Goal: Information Seeking & Learning: Learn about a topic

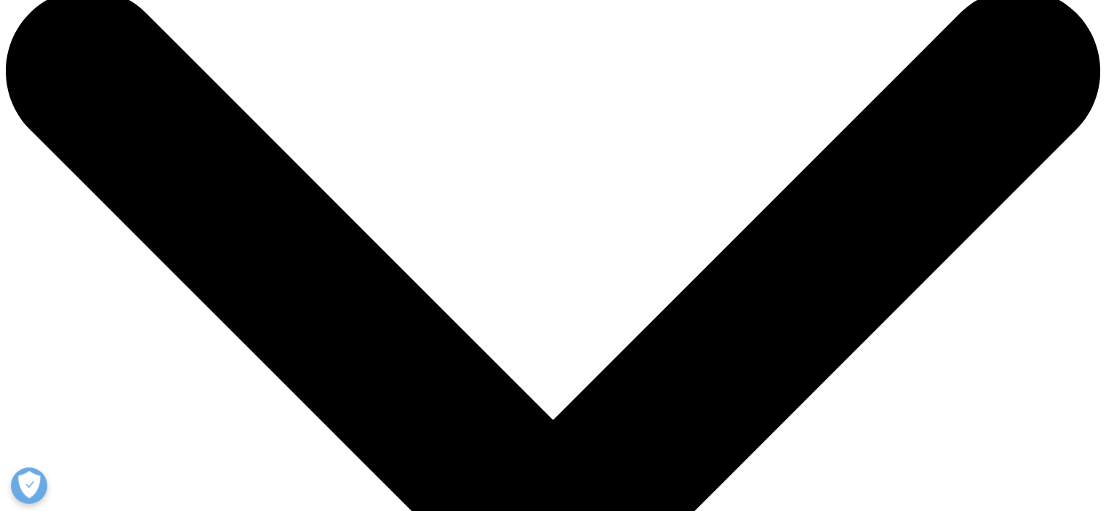
scroll to position [31, 0]
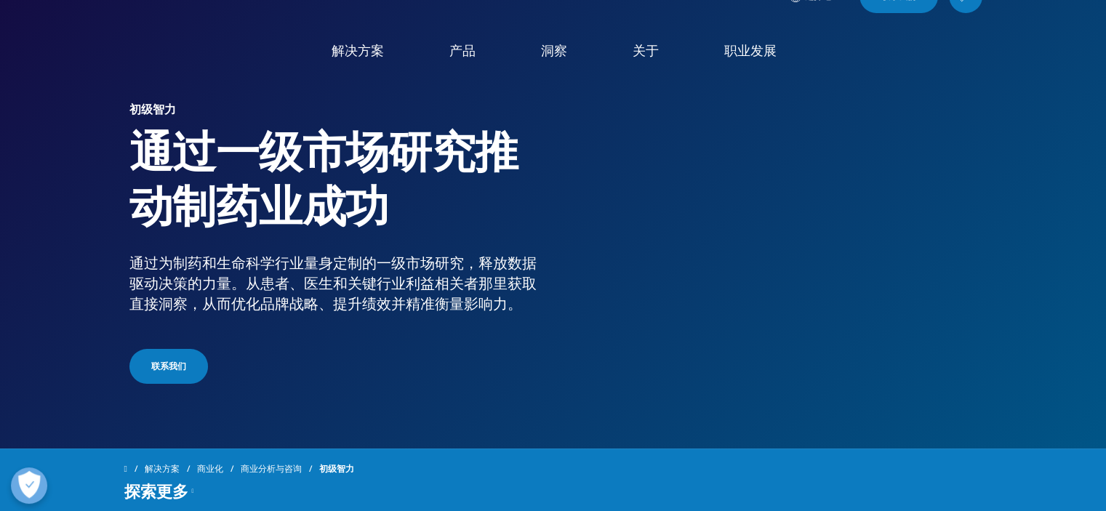
click at [522, 302] on p "通过为制药和生命科学行业量身定制的一级市场研究，释放数据驱动决策的力量。从患者、医生和关键行业利益相关者那里获取直接洞察，从而优化品牌战略、提升绩效并精准衡量…" at bounding box center [338, 288] width 418 height 70
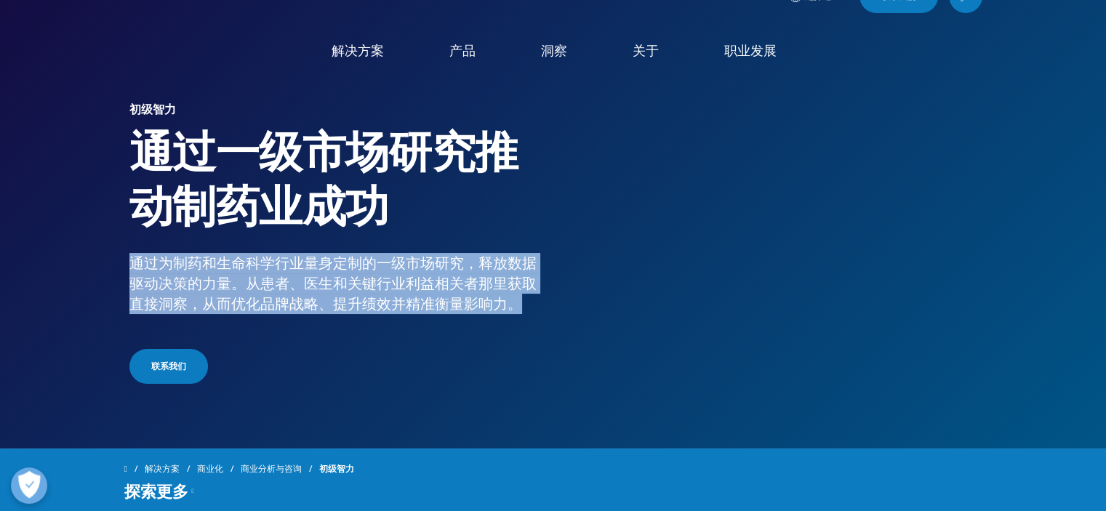
click at [522, 302] on p "通过为制药和生命科学行业量身定制的一级市场研究，释放数据驱动决策的力量。从患者、医生和关键行业利益相关者那里获取直接洞察，从而优化品牌战略、提升绩效并精准衡量…" at bounding box center [338, 288] width 418 height 70
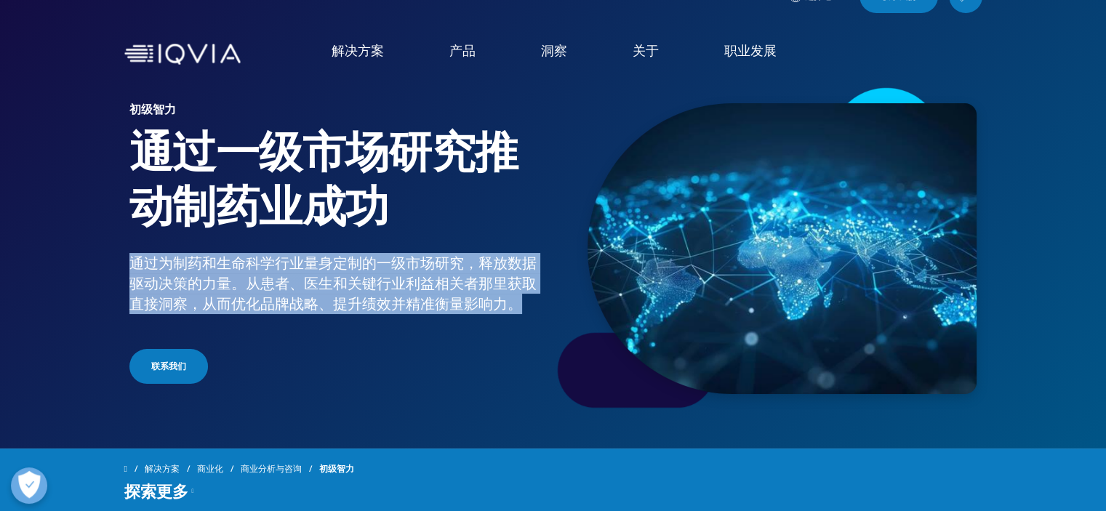
click at [522, 302] on p "通过为制药和生命科学行业量身定制的一级市场研究，释放数据驱动决策的力量。从患者、医生和关键行业利益相关者那里获取直接洞察，从而优化品牌战略、提升绩效并精准衡量…" at bounding box center [338, 288] width 418 height 70
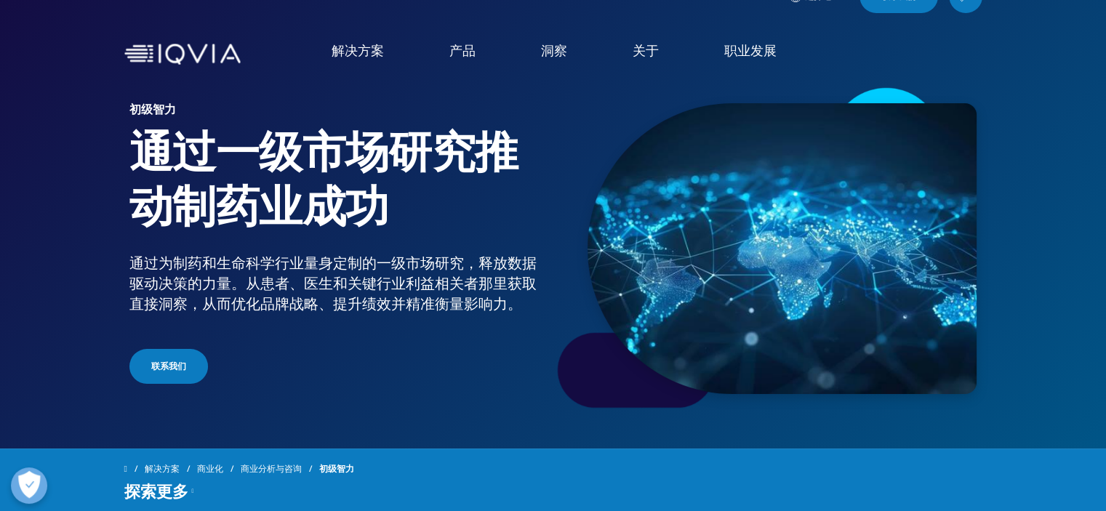
click at [522, 302] on p "通过为制药和生命科学行业量身定制的一级市场研究，释放数据驱动决策的力量。从患者、医生和关键行业利益相关者那里获取直接洞察，从而优化品牌战略、提升绩效并精准衡量…" at bounding box center [338, 288] width 418 height 70
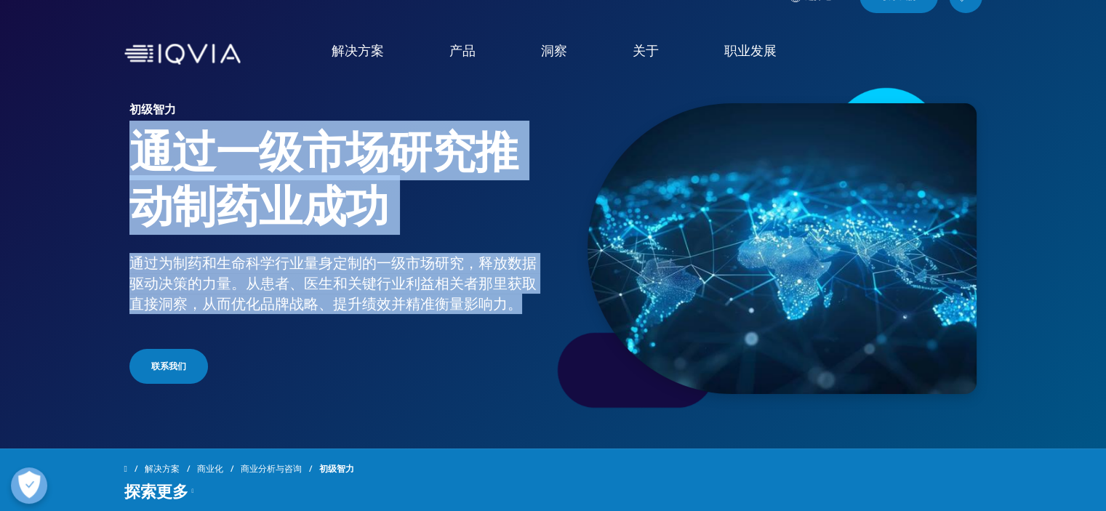
drag, startPoint x: 522, startPoint y: 302, endPoint x: 433, endPoint y: 197, distance: 137.2
click at [433, 197] on div "初级智力 通过一级市场研究推动制药业成功 通过为制药和生命科学行业量身定制的一级市场研究，释放数据驱动决策的力量。从患者、医生和关键行业利益相关者那里获取直接…" at bounding box center [341, 245] width 425 height 284
click at [433, 197] on h1 "通过一级市场研究推动制药业成功" at bounding box center [338, 188] width 418 height 129
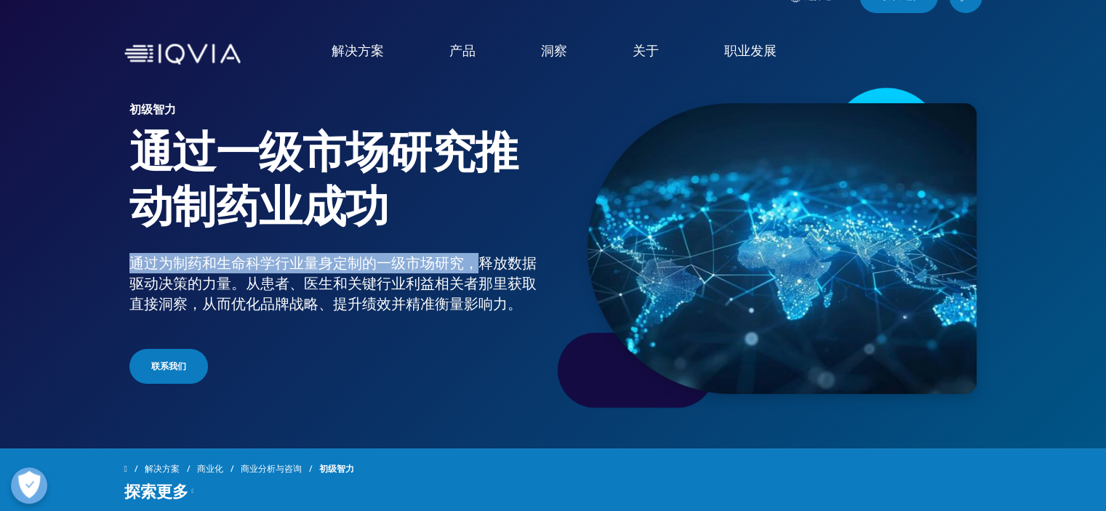
drag, startPoint x: 433, startPoint y: 197, endPoint x: 465, endPoint y: 270, distance: 80.1
click at [465, 270] on div "初级智力 通过一级市场研究推动制药业成功 通过为制药和生命科学行业量身定制的一级市场研究，释放数据驱动决策的力量。从患者、医生和关键行业利益相关者那里获取直接…" at bounding box center [341, 245] width 425 height 284
click at [465, 270] on font "通过为制药和生命科学行业量身定制的一级市场研究，释放数据驱动决策的力量。从患者、医生和关键行业利益相关者那里获取直接洞察，从而优化品牌战略、提升绩效并精准衡量…" at bounding box center [332, 283] width 407 height 60
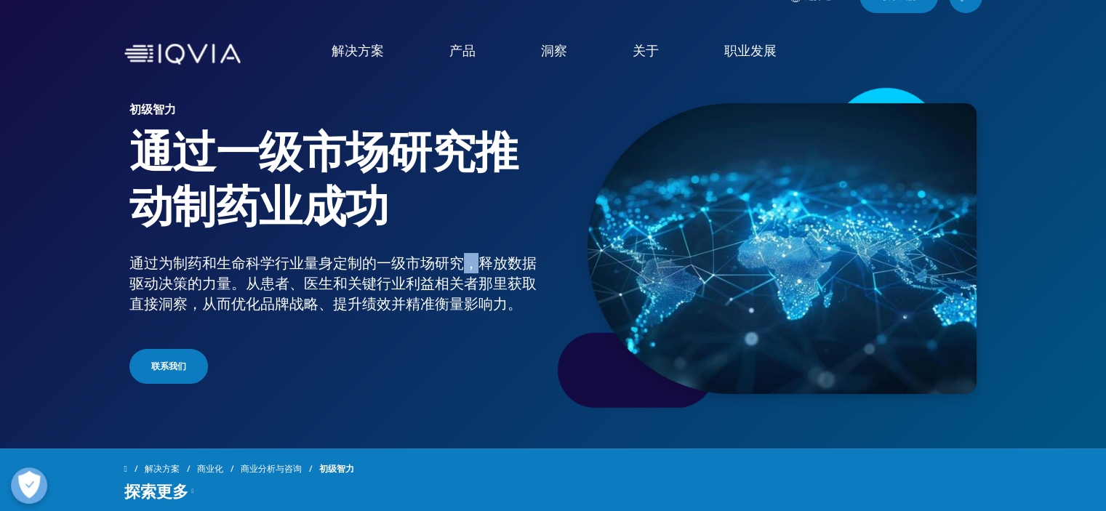
click at [465, 270] on font "通过为制药和生命科学行业量身定制的一级市场研究，释放数据驱动决策的力量。从患者、医生和关键行业利益相关者那里获取直接洞察，从而优化品牌战略、提升绩效并精准衡量…" at bounding box center [332, 283] width 407 height 60
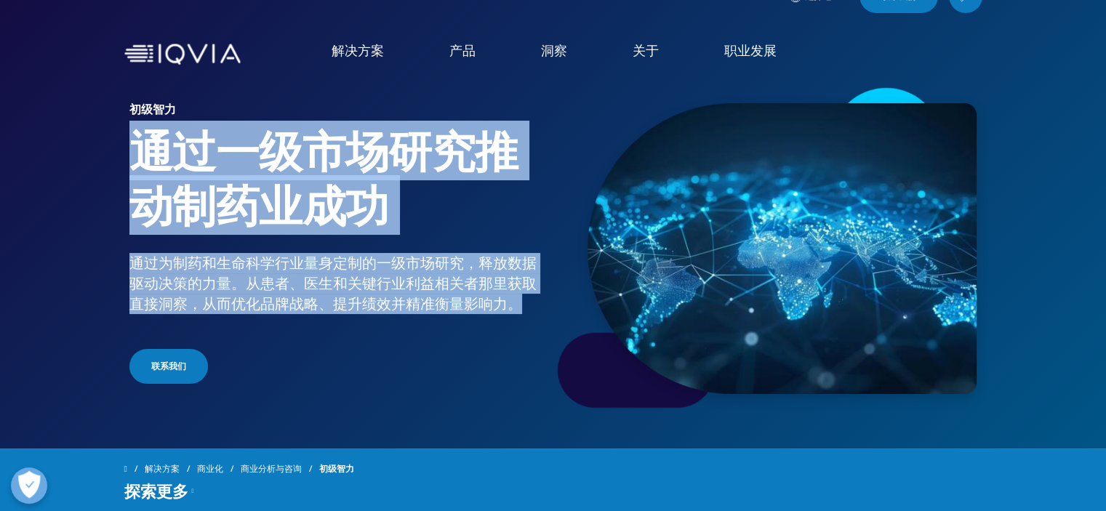
drag, startPoint x: 465, startPoint y: 270, endPoint x: 430, endPoint y: 197, distance: 81.6
click at [430, 197] on div "初级智力 通过一级市场研究推动制药业成功 通过为制药和生命科学行业量身定制的一级市场研究，释放数据驱动决策的力量。从患者、医生和关键行业利益相关者那里获取直接…" at bounding box center [341, 245] width 425 height 284
click at [430, 197] on h1 "通过一级市场研究推动制药业成功" at bounding box center [338, 188] width 418 height 129
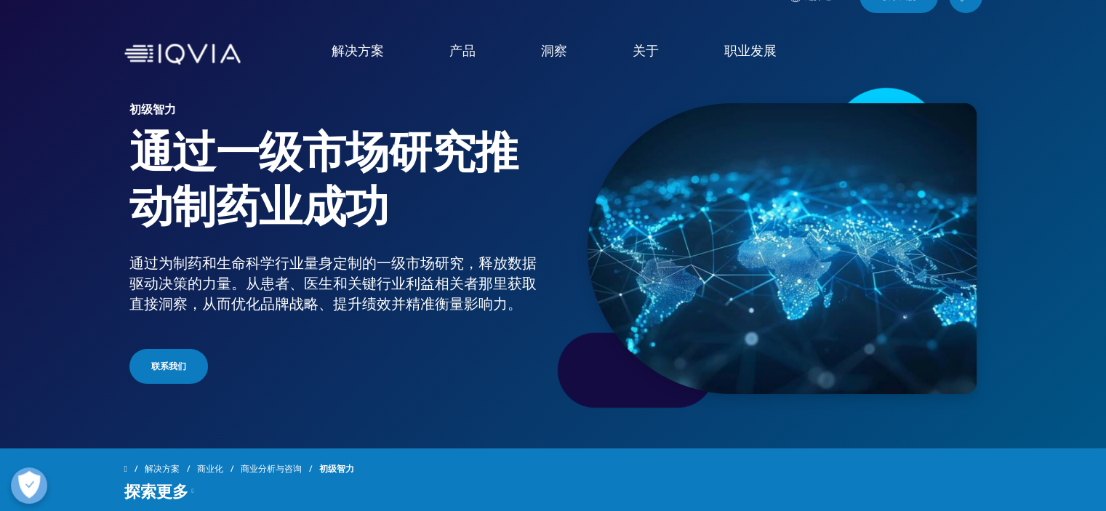
click at [430, 197] on h1 "通过一级市场研究推动制药业成功" at bounding box center [338, 188] width 418 height 129
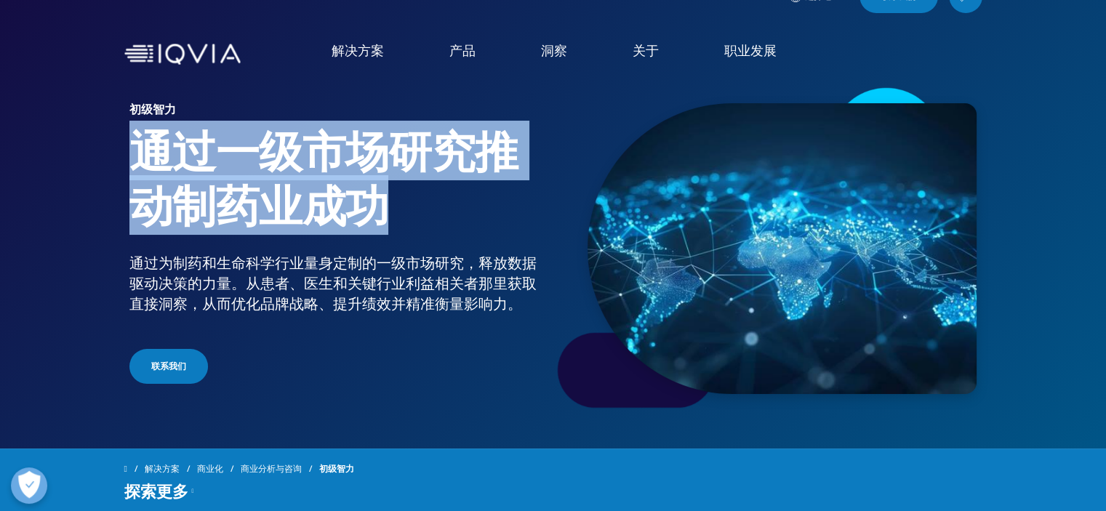
click at [430, 197] on h1 "通过一级市场研究推动制药业成功" at bounding box center [338, 188] width 418 height 129
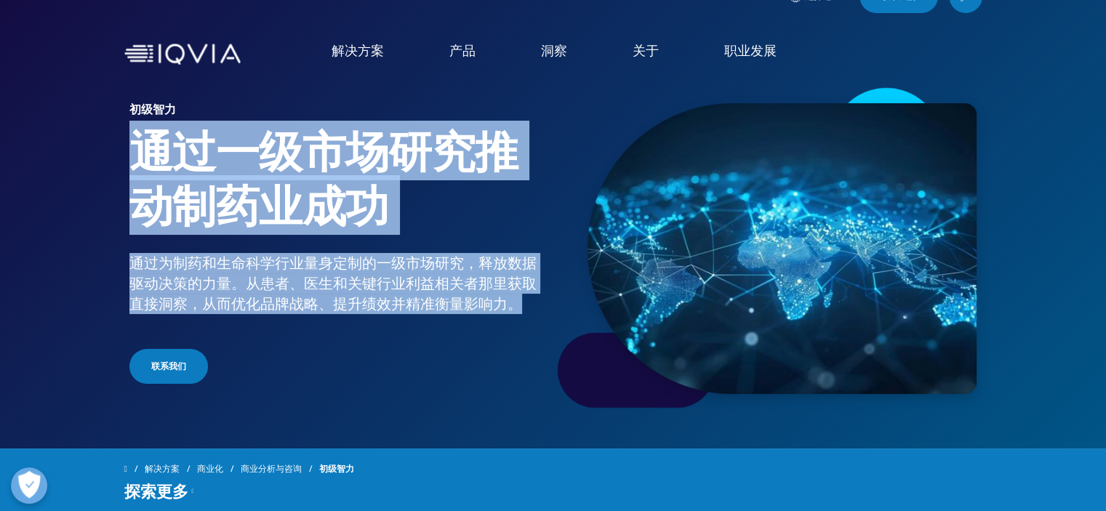
drag, startPoint x: 430, startPoint y: 197, endPoint x: 451, endPoint y: 284, distance: 89.8
click at [451, 284] on div "初级智力 通过一级市场研究推动制药业成功 通过为制药和生命科学行业量身定制的一级市场研究，释放数据驱动决策的力量。从患者、医生和关键行业利益相关者那里获取直接…" at bounding box center [341, 245] width 425 height 284
click at [451, 284] on font "通过为制药和生命科学行业量身定制的一级市场研究，释放数据驱动决策的力量。从患者、医生和关键行业利益相关者那里获取直接洞察，从而优化品牌战略、提升绩效并精准衡量…" at bounding box center [332, 283] width 407 height 60
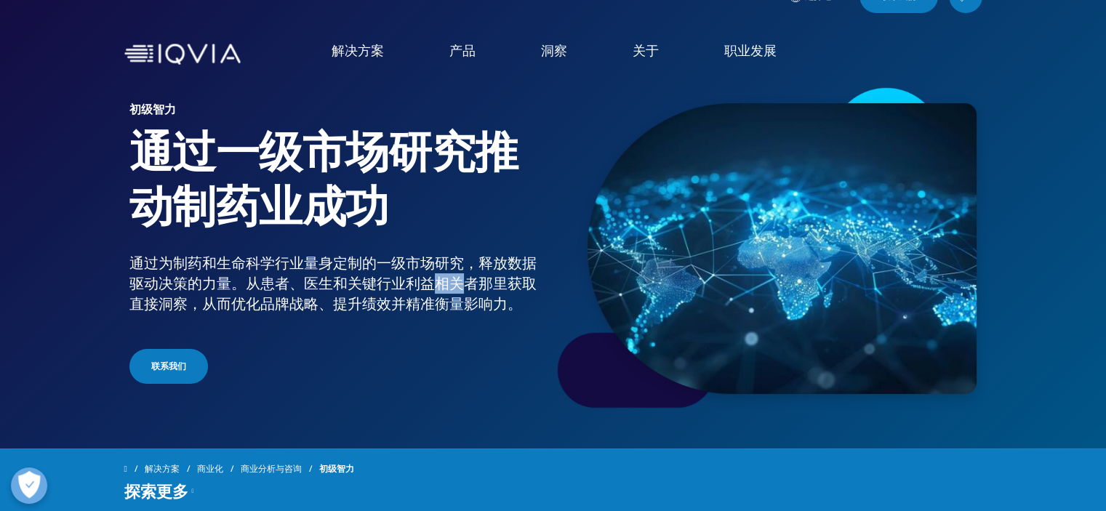
click at [451, 284] on font "通过为制药和生命科学行业量身定制的一级市场研究，释放数据驱动决策的力量。从患者、医生和关键行业利益相关者那里获取直接洞察，从而优化品牌战略、提升绩效并精准衡量…" at bounding box center [332, 283] width 407 height 60
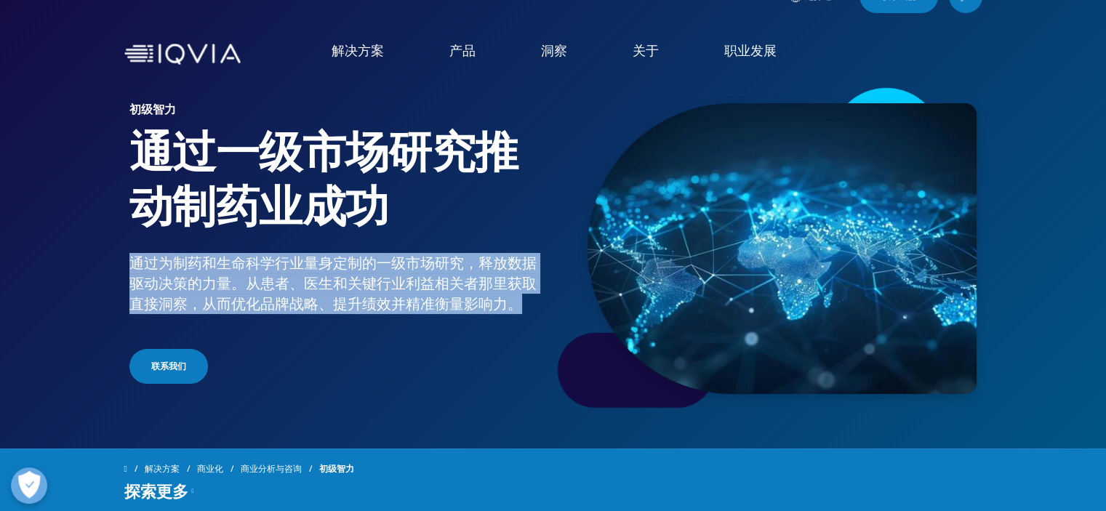
click at [451, 284] on font "通过为制药和生命科学行业量身定制的一级市场研究，释放数据驱动决策的力量。从患者、医生和关键行业利益相关者那里获取直接洞察，从而优化品牌战略、提升绩效并精准衡量…" at bounding box center [332, 283] width 407 height 60
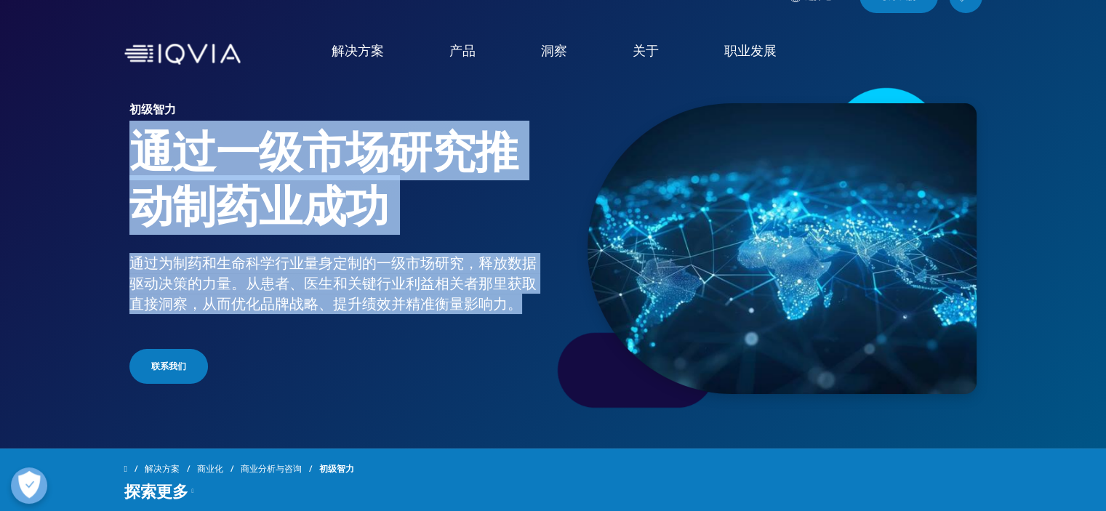
drag, startPoint x: 451, startPoint y: 284, endPoint x: 444, endPoint y: 220, distance: 64.4
click at [444, 220] on div "初级智力 通过一级市场研究推动制药业成功 通过为制药和生命科学行业量身定制的一级市场研究，释放数据驱动决策的力量。从患者、医生和关键行业利益相关者那里获取直接…" at bounding box center [341, 245] width 425 height 284
click at [444, 220] on h1 "通过一级市场研究推动制药业成功" at bounding box center [338, 188] width 418 height 129
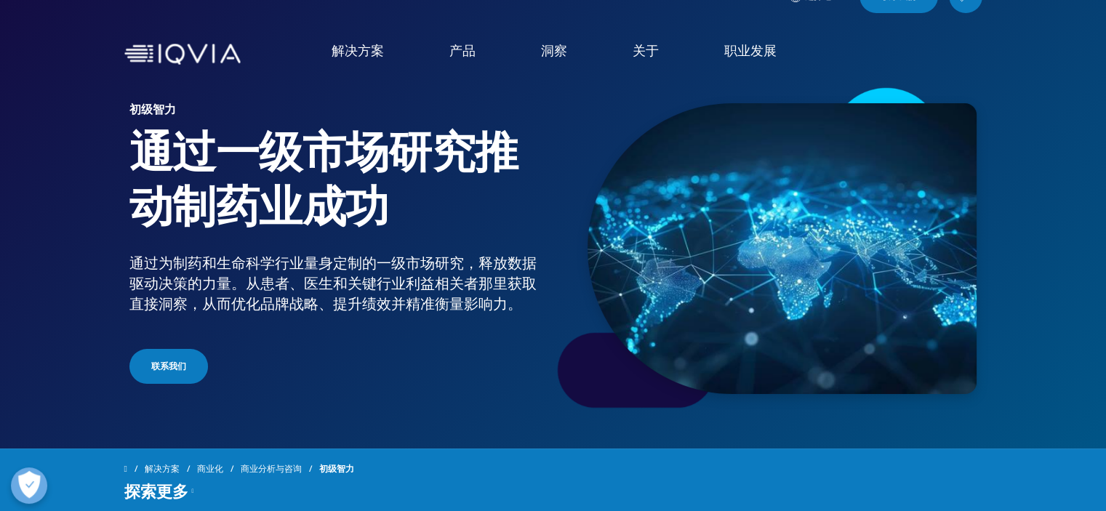
click at [444, 220] on h1 "通过一级市场研究推动制药业成功" at bounding box center [338, 188] width 418 height 129
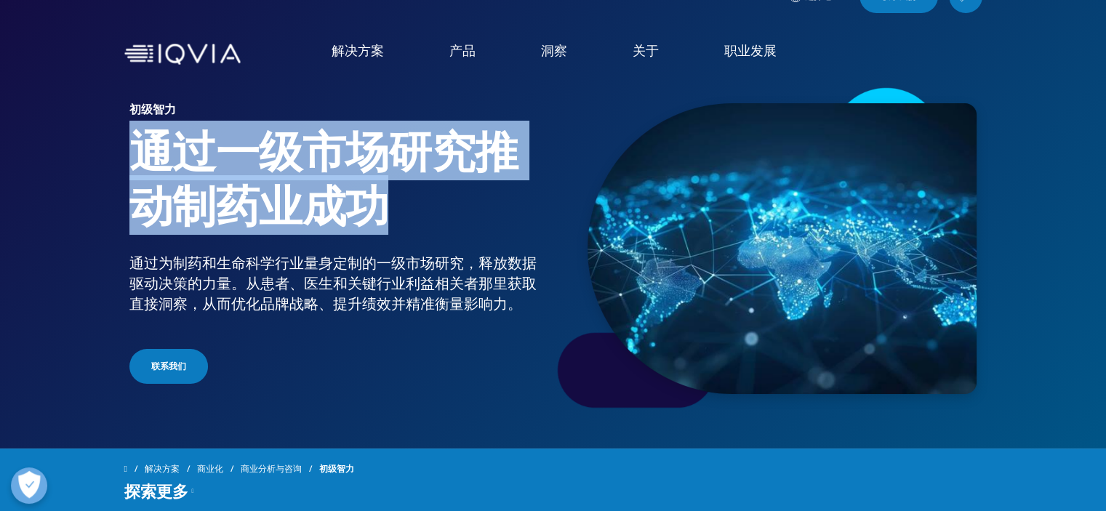
click at [444, 220] on h1 "通过一级市场研究推动制药业成功" at bounding box center [338, 188] width 418 height 129
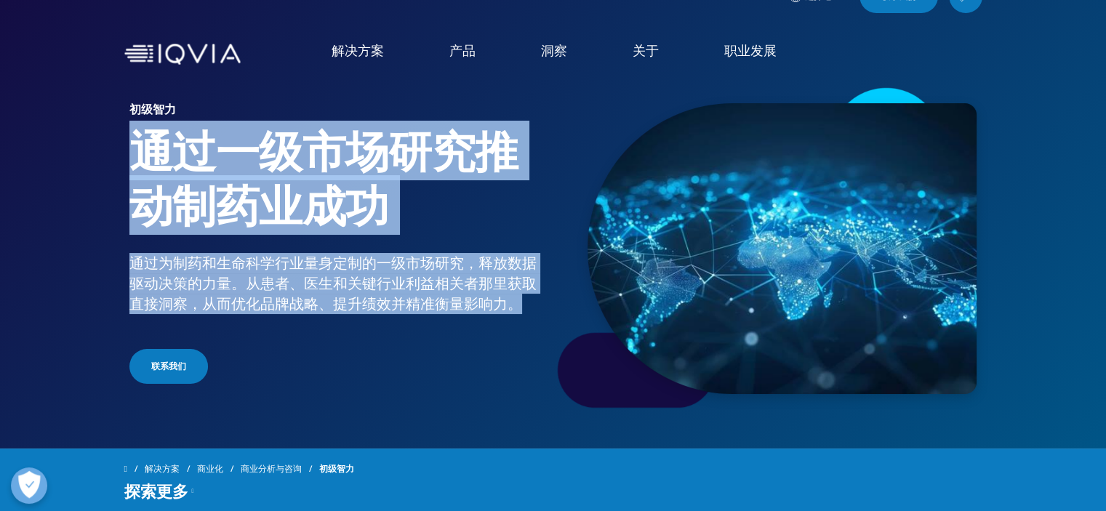
drag, startPoint x: 444, startPoint y: 220, endPoint x: 436, endPoint y: 313, distance: 92.7
click at [436, 313] on div "初级智力 通过一级市场研究推动制药业成功 通过为制药和生命科学行业量身定制的一级市场研究，释放数据驱动决策的力量。从患者、医生和关键行业利益相关者那里获取直接…" at bounding box center [341, 245] width 425 height 284
click at [436, 313] on font "通过为制药和生命科学行业量身定制的一级市场研究，释放数据驱动决策的力量。从患者、医生和关键行业利益相关者那里获取直接洞察，从而优化品牌战略、提升绩效并精准衡量…" at bounding box center [332, 283] width 407 height 60
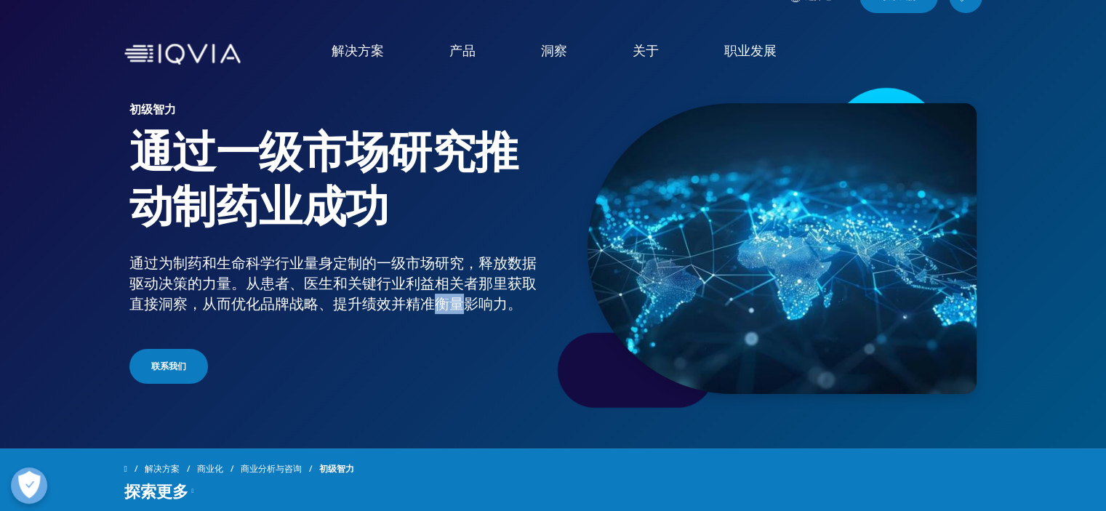
click at [436, 313] on font "通过为制药和生命科学行业量身定制的一级市场研究，释放数据驱动决策的力量。从患者、医生和关键行业利益相关者那里获取直接洞察，从而优化品牌战略、提升绩效并精准衡量…" at bounding box center [332, 283] width 407 height 60
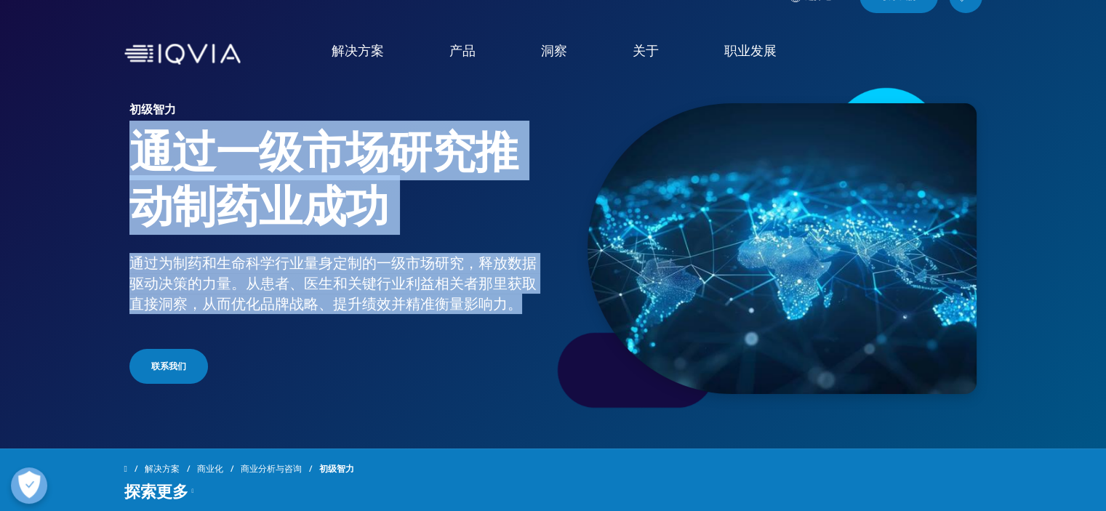
drag, startPoint x: 436, startPoint y: 313, endPoint x: 429, endPoint y: 214, distance: 98.4
click at [429, 214] on div "初级智力 通过一级市场研究推动制药业成功 通过为制药和生命科学行业量身定制的一级市场研究，释放数据驱动决策的力量。从患者、医生和关键行业利益相关者那里获取直接…" at bounding box center [341, 245] width 425 height 284
click at [429, 214] on h1 "通过一级市场研究推动制药业成功" at bounding box center [338, 188] width 418 height 129
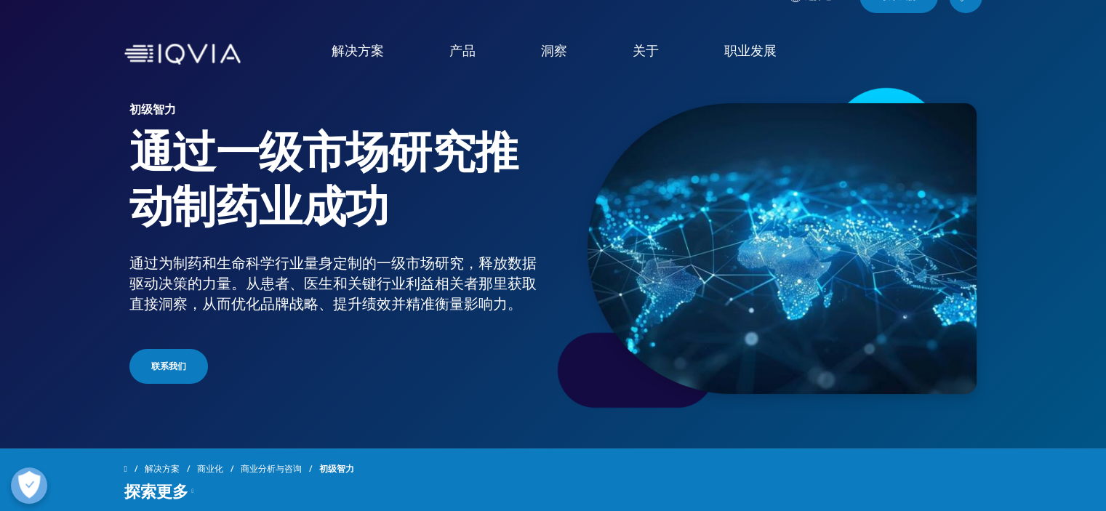
click at [429, 214] on h1 "通过一级市场研究推动制药业成功" at bounding box center [338, 188] width 418 height 129
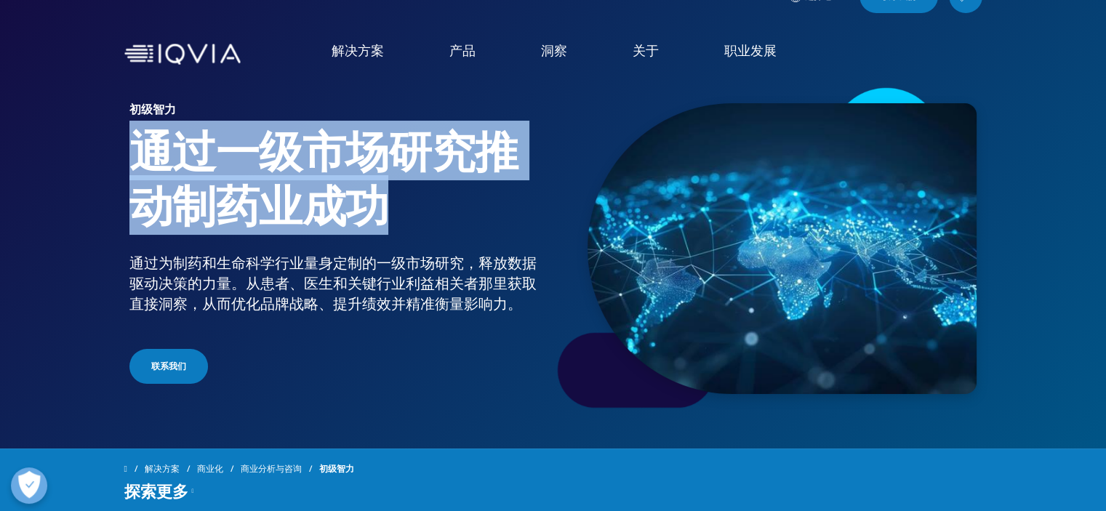
click at [429, 214] on h1 "通过一级市场研究推动制药业成功" at bounding box center [338, 188] width 418 height 129
